Goal: Find specific page/section: Find specific page/section

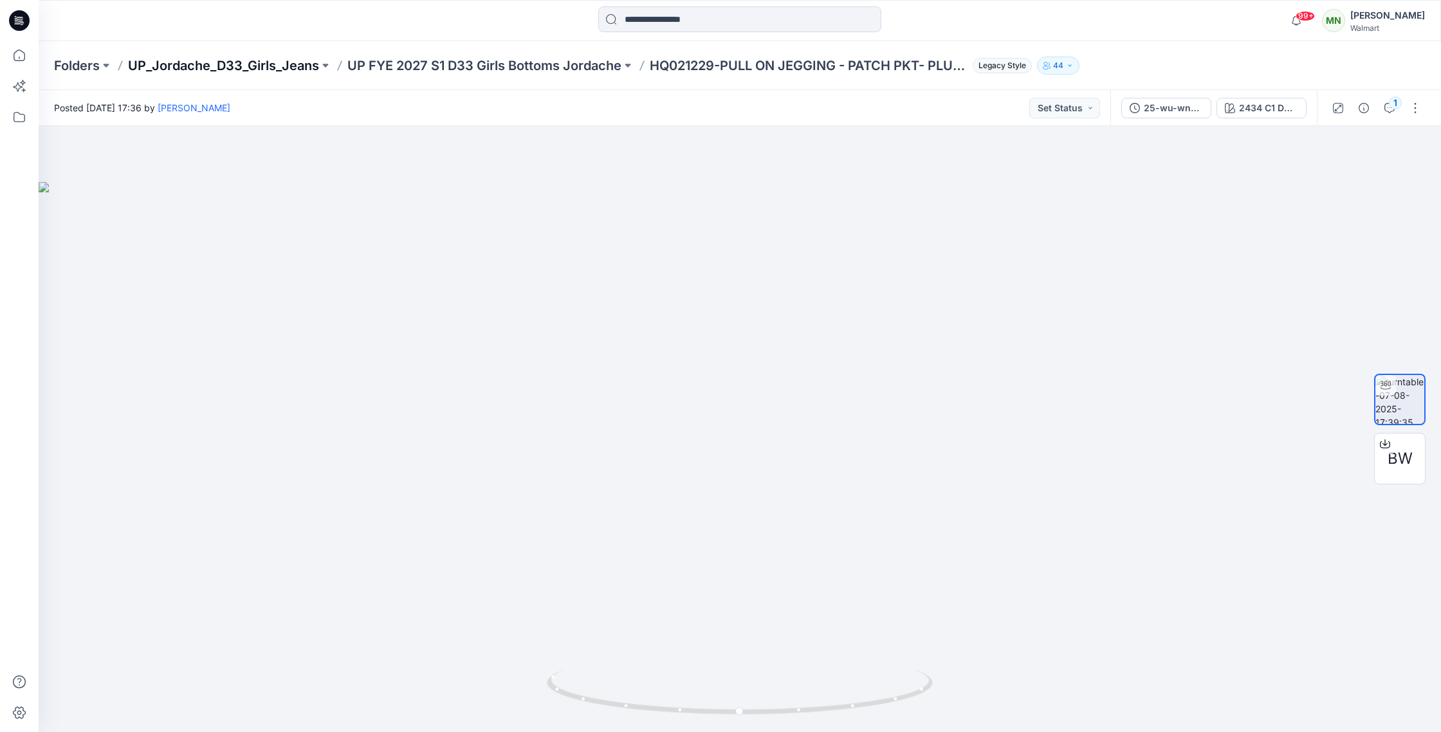
click at [276, 64] on p "UP_Jordache_D33_Girls_Jeans" at bounding box center [223, 66] width 191 height 18
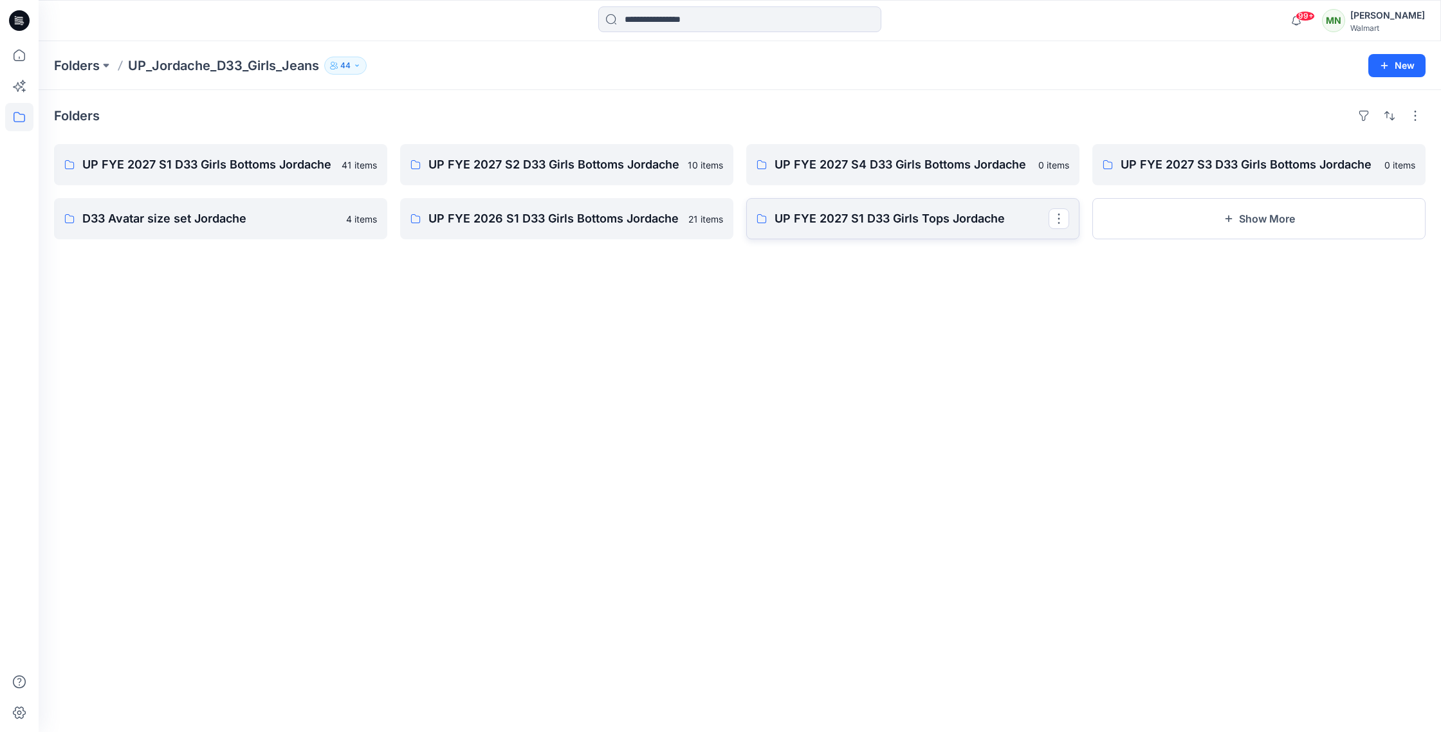
click at [854, 224] on p "UP FYE 2027 S1 D33 Girls Tops Jordache" at bounding box center [911, 219] width 274 height 18
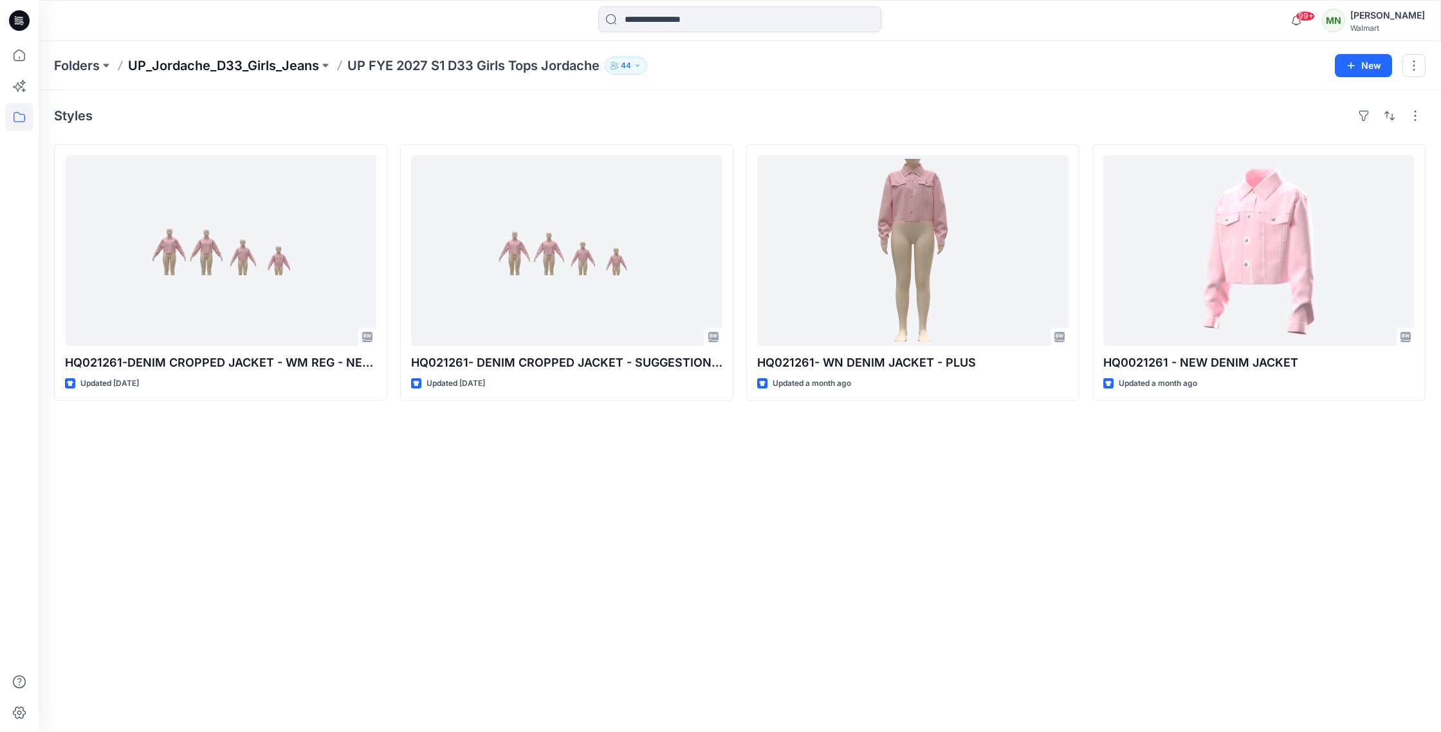
click at [252, 65] on p "UP_Jordache_D33_Girls_Jeans" at bounding box center [223, 66] width 191 height 18
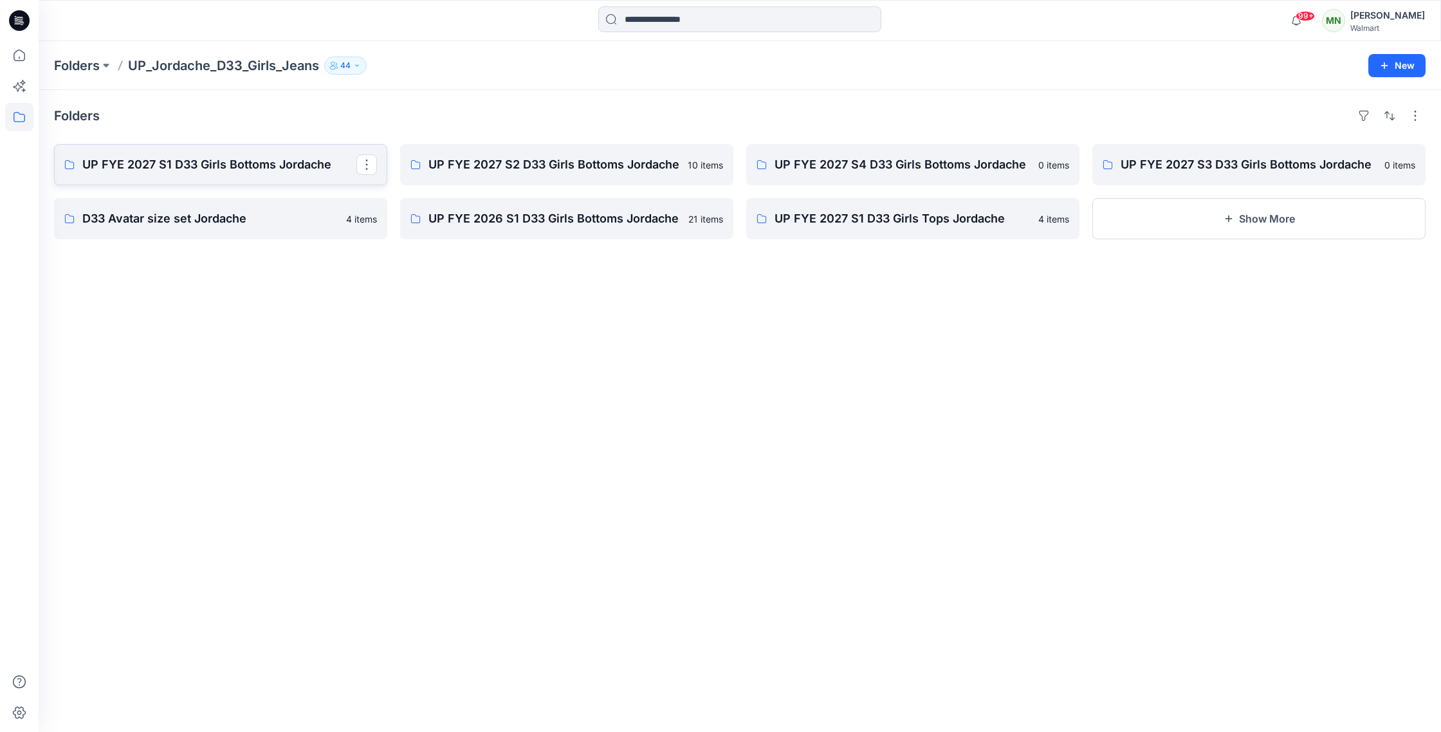
click at [214, 179] on link "UP FYE 2027 S1 D33 Girls Bottoms Jordache" at bounding box center [220, 164] width 333 height 41
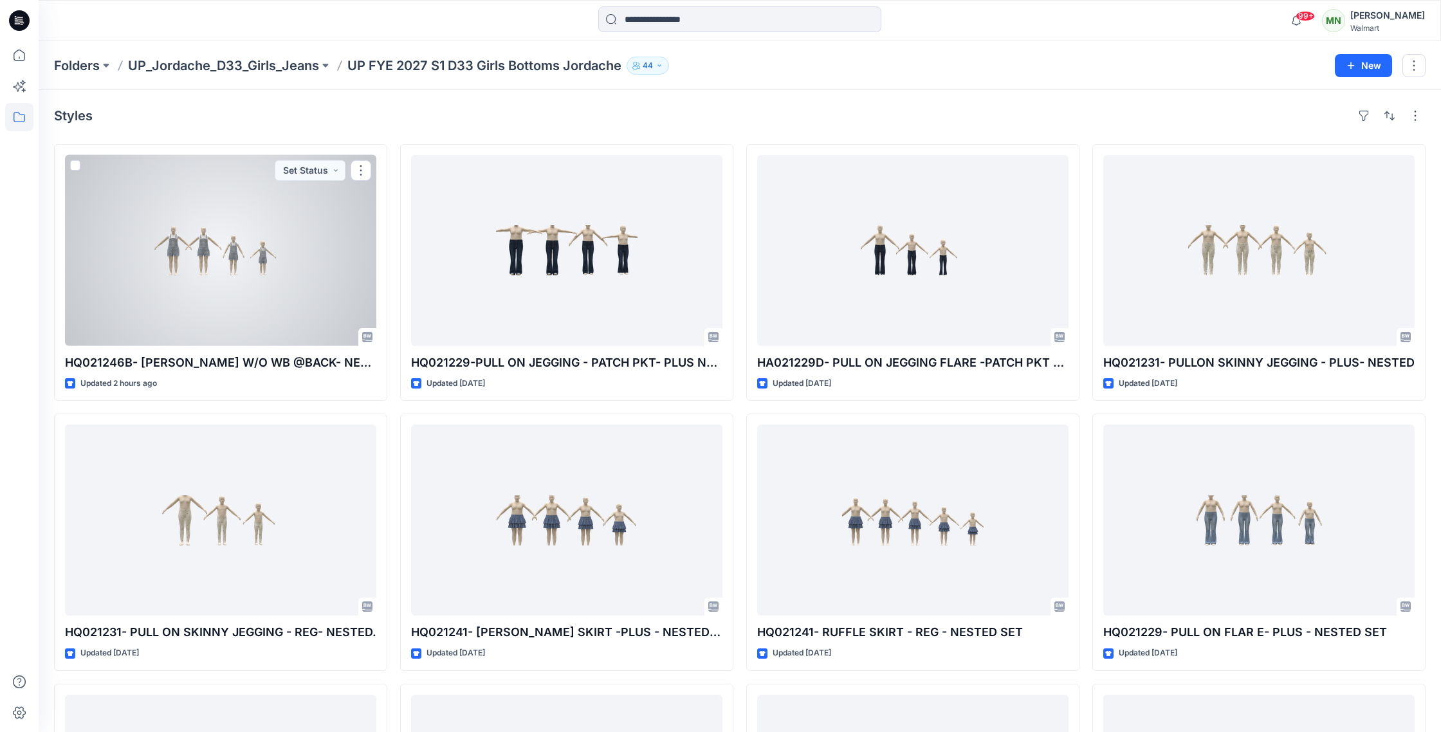
click at [214, 260] on div at bounding box center [220, 250] width 311 height 191
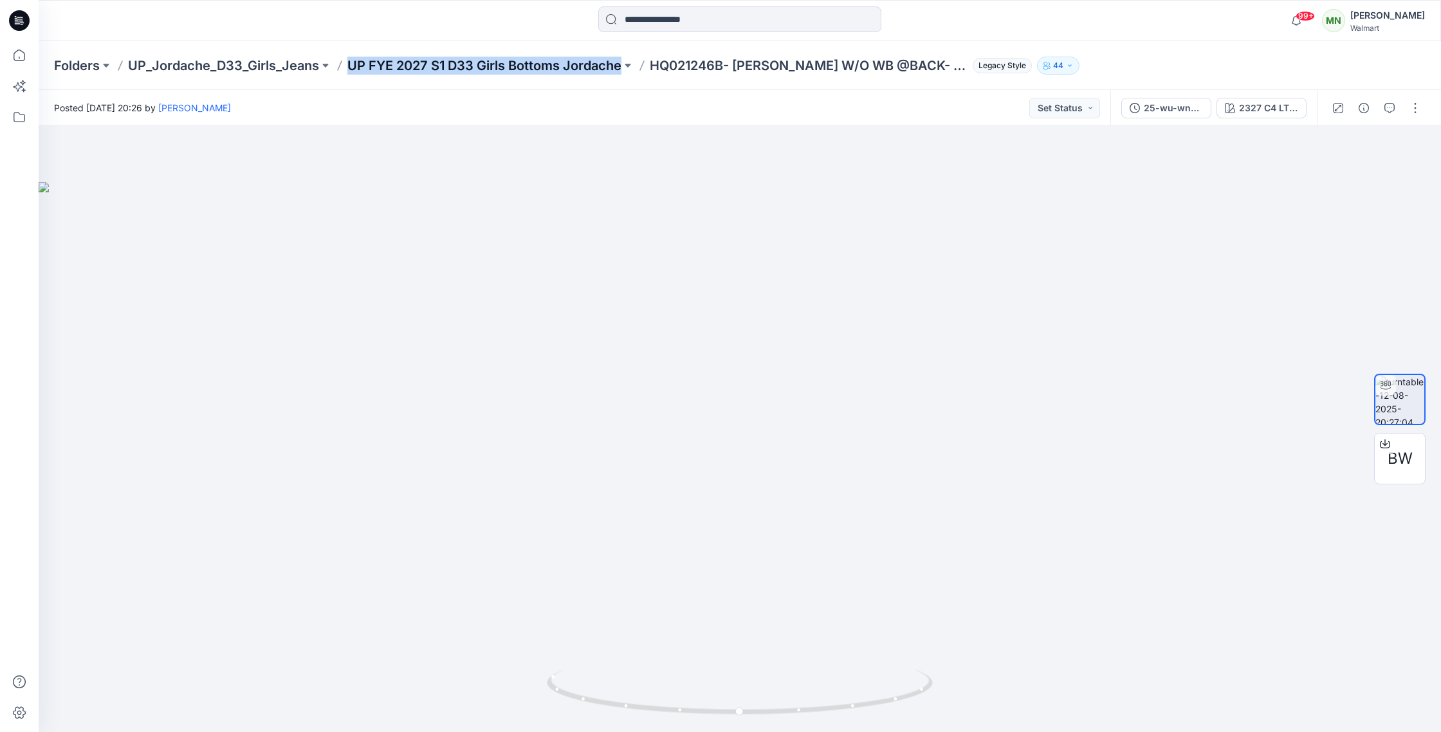
click at [443, 65] on p "UP FYE 2027 S1 D33 Girls Bottoms Jordache" at bounding box center [484, 66] width 274 height 18
